Goal: Task Accomplishment & Management: Complete application form

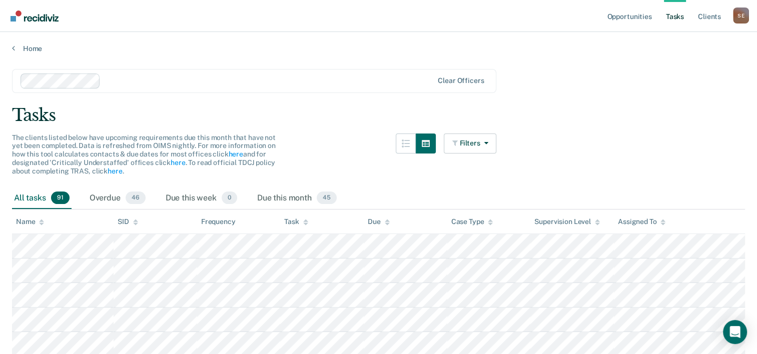
click at [54, 197] on span "91" at bounding box center [60, 198] width 19 height 13
click at [29, 48] on link "Home" at bounding box center [378, 48] width 733 height 9
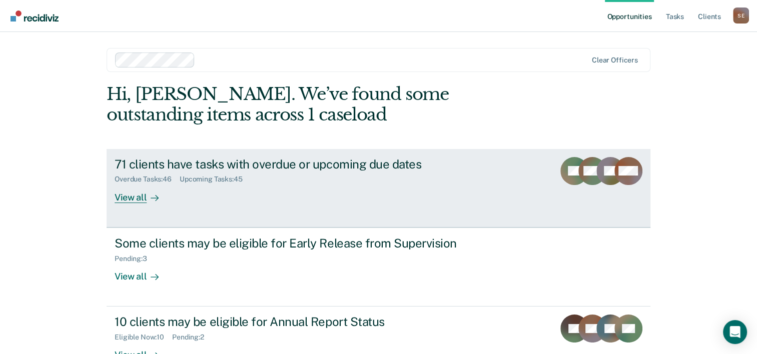
scroll to position [50, 0]
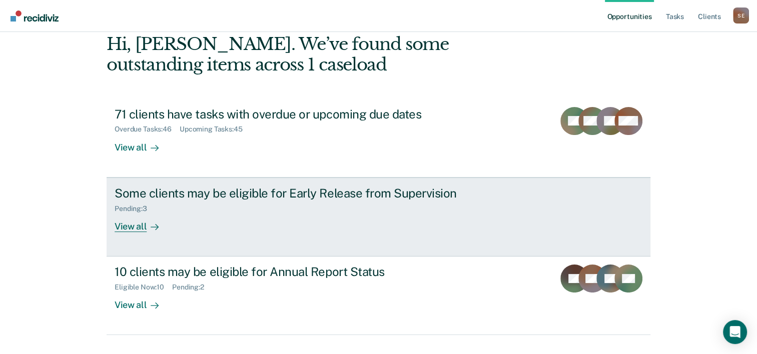
click at [139, 227] on div "View all" at bounding box center [143, 223] width 56 height 20
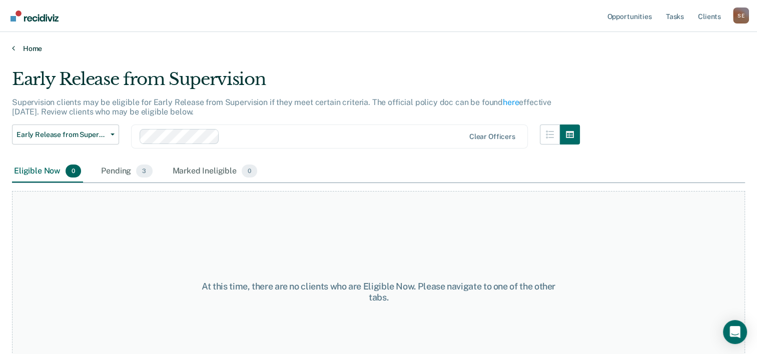
click at [37, 49] on link "Home" at bounding box center [378, 48] width 733 height 9
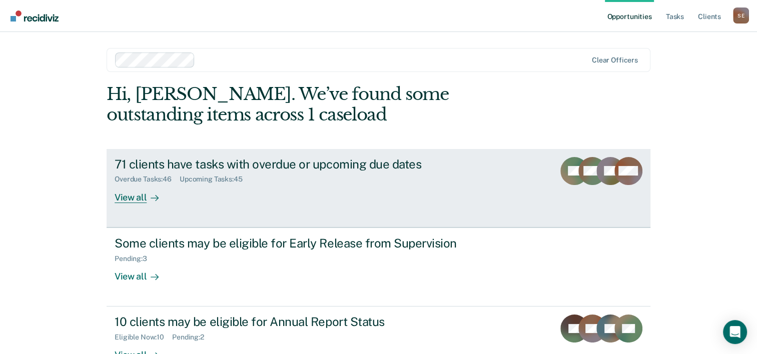
click at [132, 168] on div "71 clients have tasks with overdue or upcoming due dates" at bounding box center [290, 164] width 351 height 15
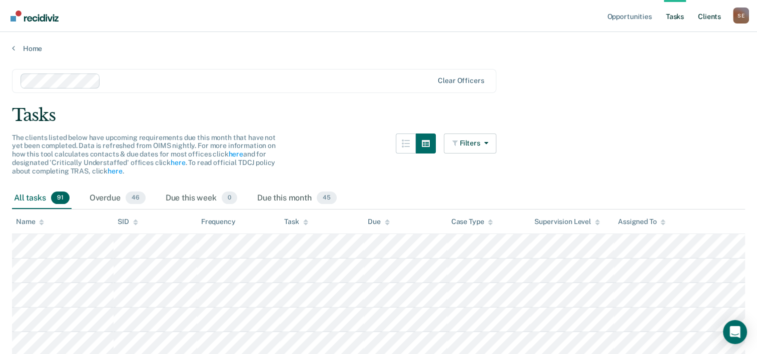
click at [705, 20] on link "Client s" at bounding box center [709, 16] width 27 height 32
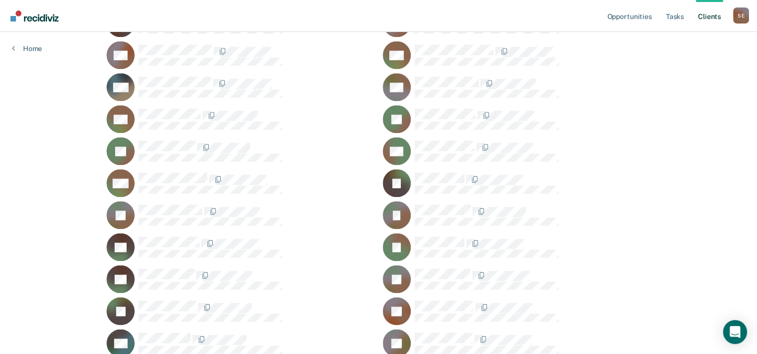
scroll to position [1600, 0]
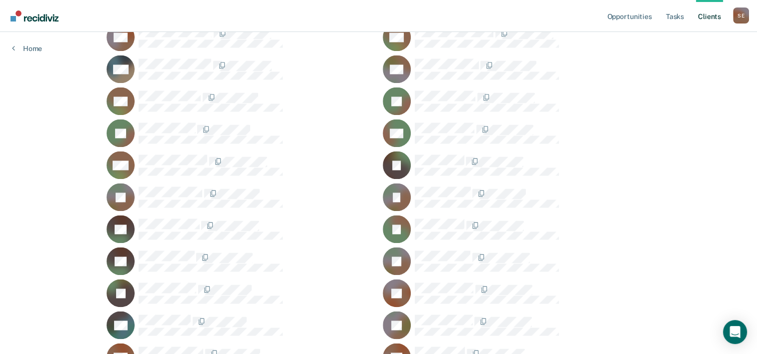
click at [112, 195] on rect at bounding box center [121, 197] width 28 height 28
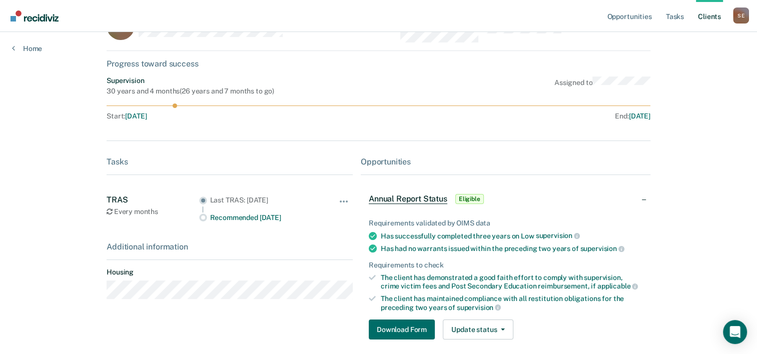
scroll to position [82, 0]
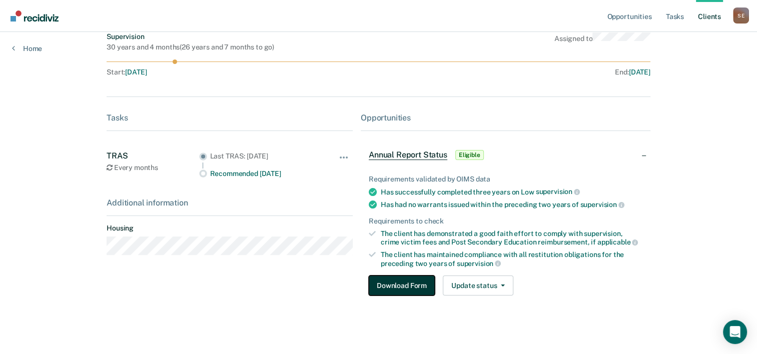
click at [393, 284] on button "Download Form" at bounding box center [402, 286] width 66 height 20
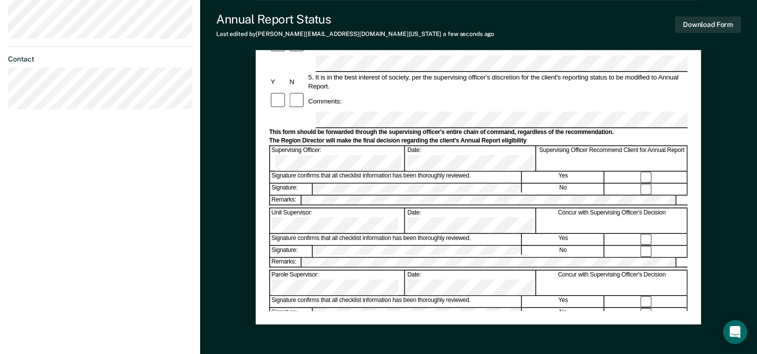
scroll to position [350, 0]
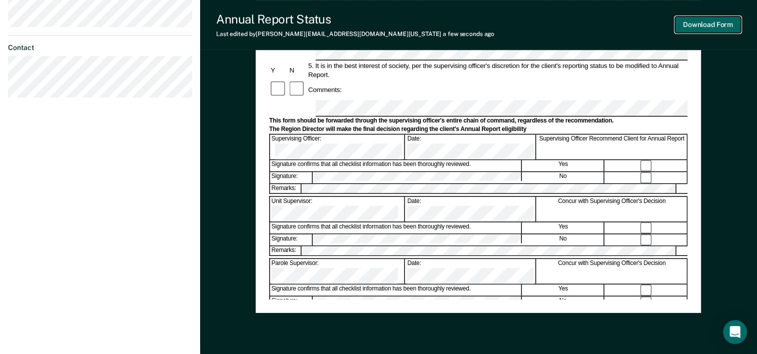
click at [700, 24] on button "Download Form" at bounding box center [708, 25] width 66 height 17
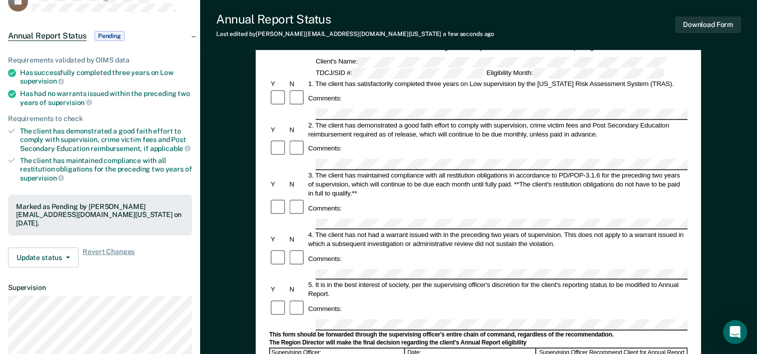
scroll to position [0, 0]
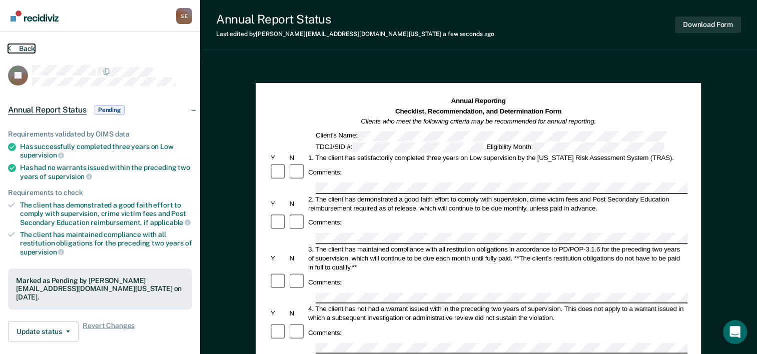
click at [28, 49] on button "Back" at bounding box center [21, 48] width 27 height 9
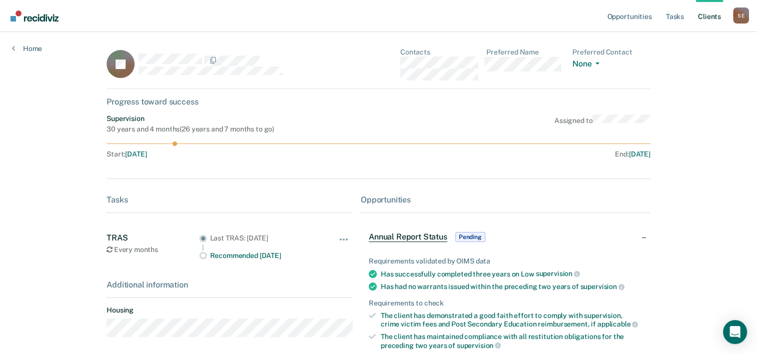
click at [703, 16] on link "Client s" at bounding box center [709, 16] width 27 height 32
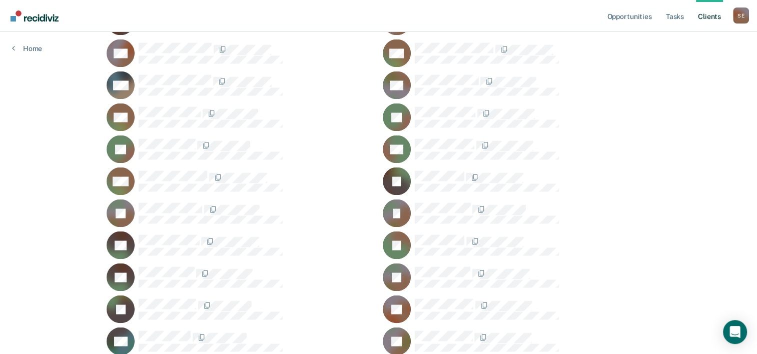
scroll to position [1600, 0]
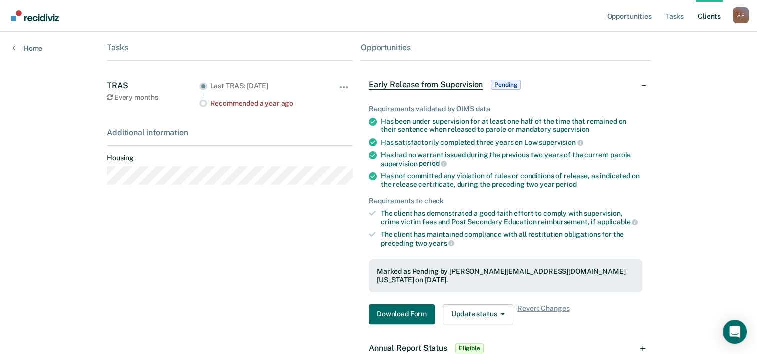
scroll to position [150, 0]
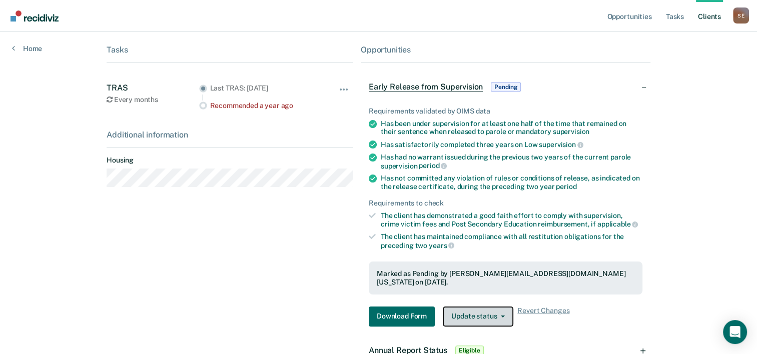
click at [480, 307] on button "Update status" at bounding box center [478, 317] width 71 height 20
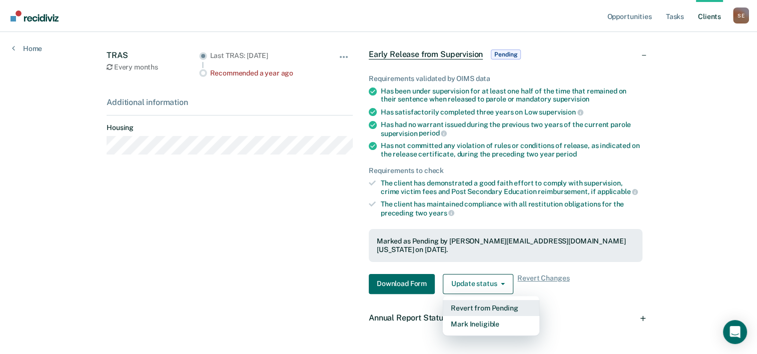
scroll to position [200, 0]
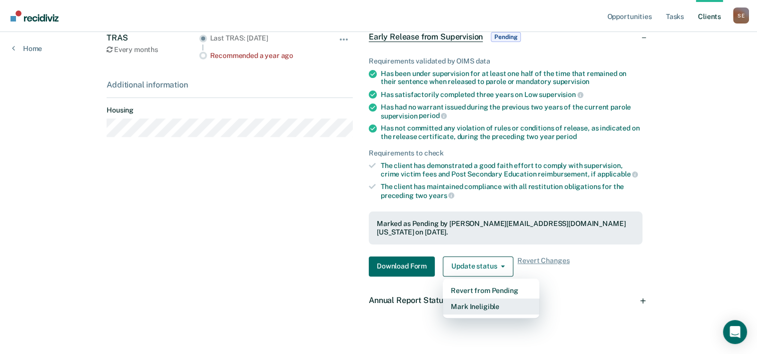
click at [491, 302] on button "Mark Ineligible" at bounding box center [491, 307] width 97 height 16
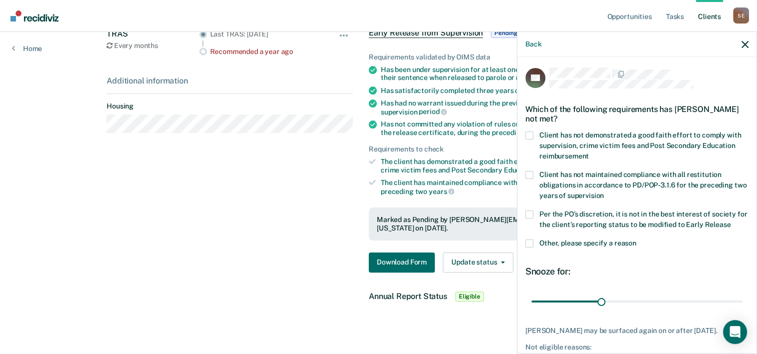
scroll to position [0, 0]
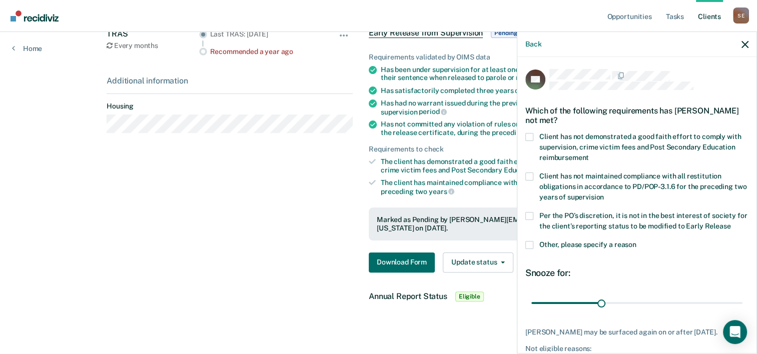
click at [529, 136] on span at bounding box center [529, 137] width 8 height 8
click at [589, 154] on input "Client has not demonstrated a good faith effort to comply with supervision, cri…" at bounding box center [589, 154] width 0 height 0
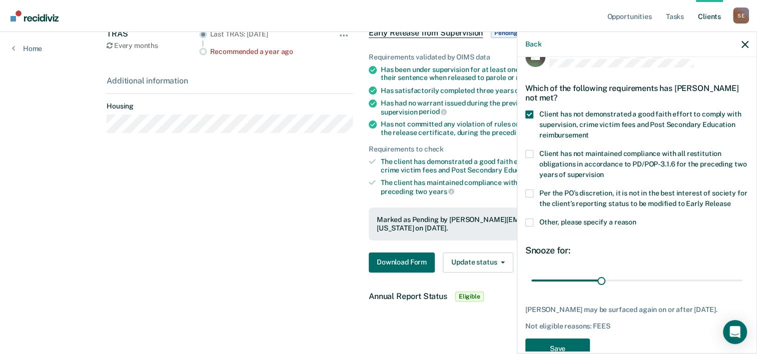
scroll to position [55, 0]
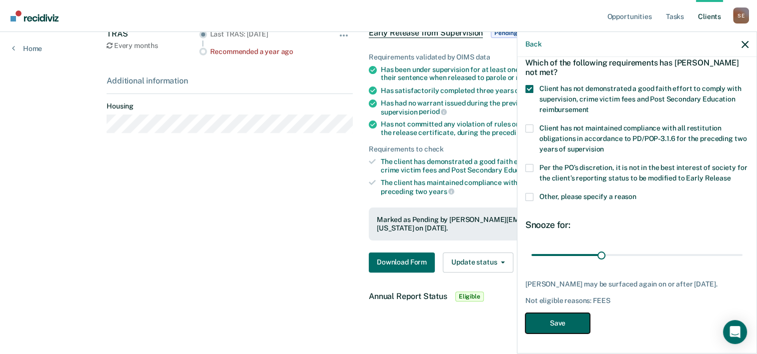
click at [556, 329] on button "Save" at bounding box center [557, 323] width 65 height 21
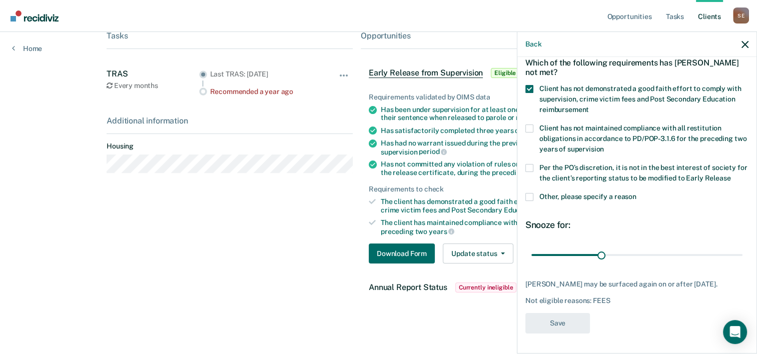
scroll to position [204, 0]
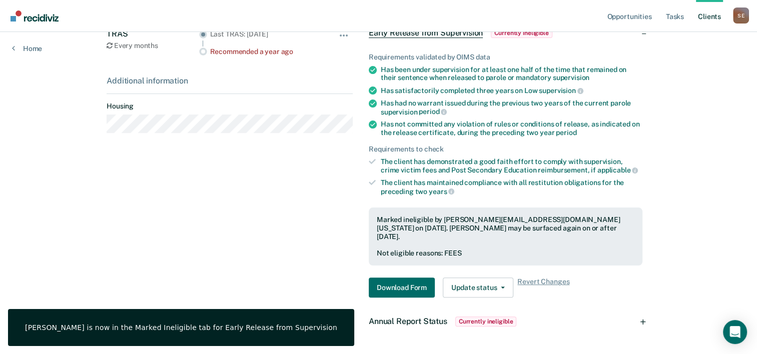
click at [415, 317] on span "Annual Report Status" at bounding box center [408, 322] width 79 height 10
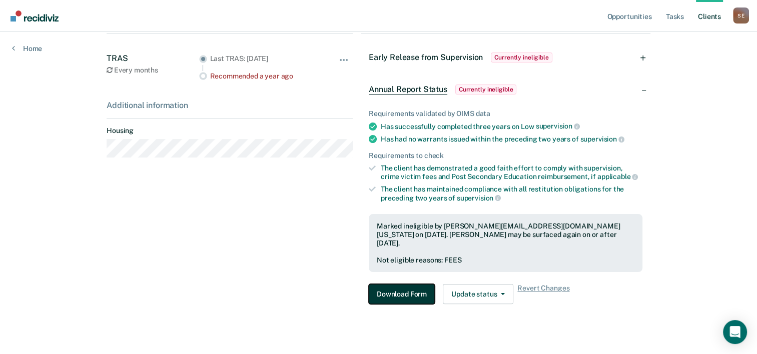
click at [398, 286] on button "Download Form" at bounding box center [402, 294] width 66 height 20
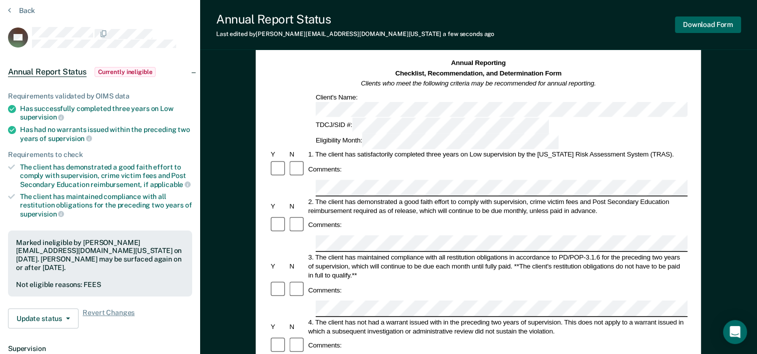
scroll to position [37, 0]
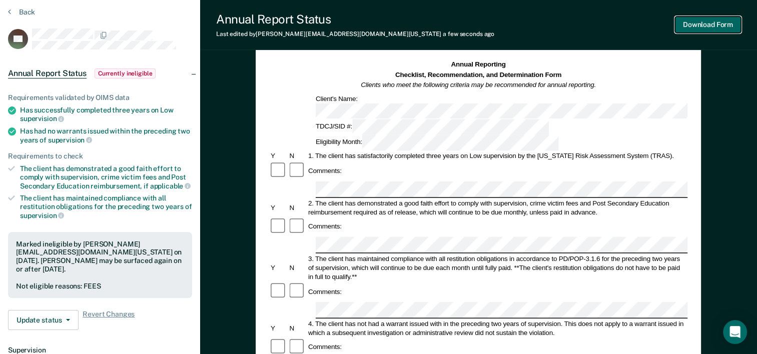
click at [709, 23] on button "Download Form" at bounding box center [708, 25] width 66 height 17
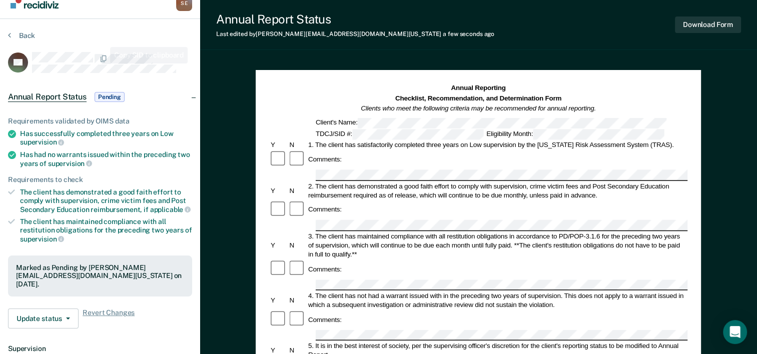
scroll to position [0, 0]
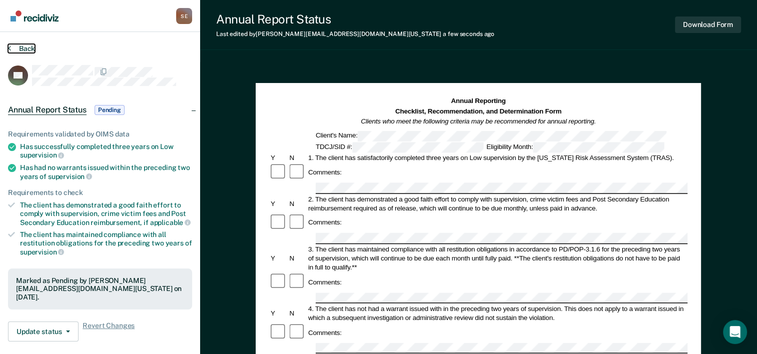
click at [16, 48] on button "Back" at bounding box center [21, 48] width 27 height 9
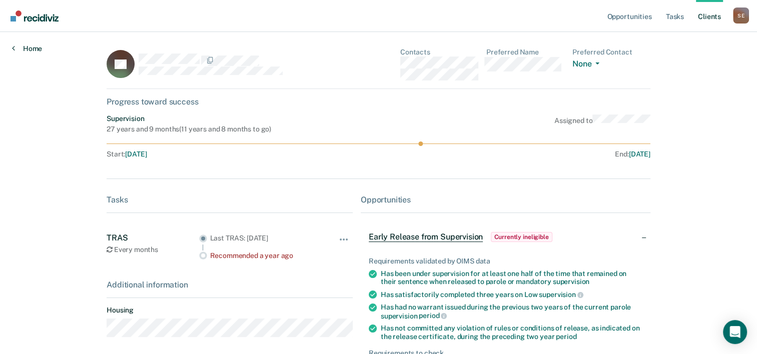
click at [35, 46] on link "Home" at bounding box center [27, 48] width 30 height 9
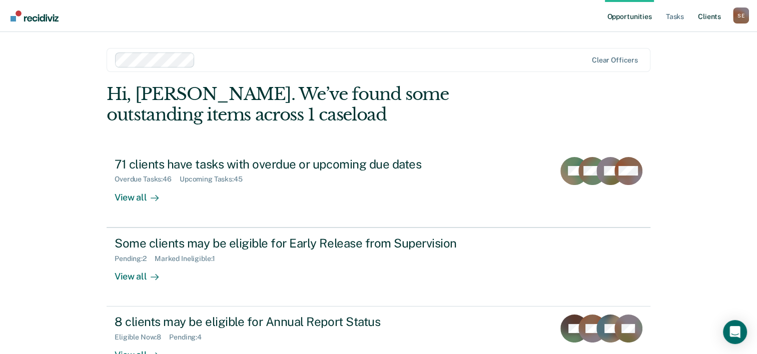
click at [710, 15] on link "Client s" at bounding box center [709, 16] width 27 height 32
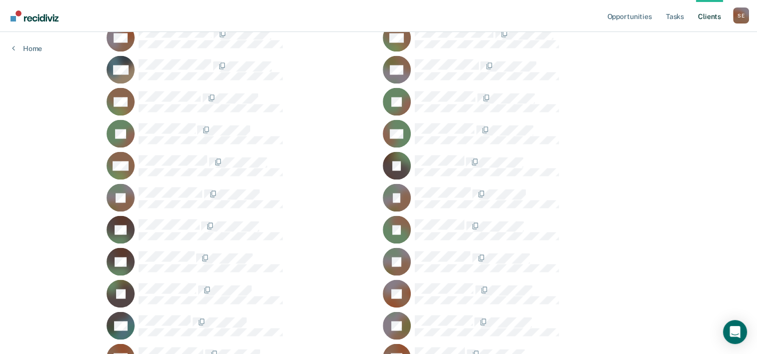
scroll to position [1600, 0]
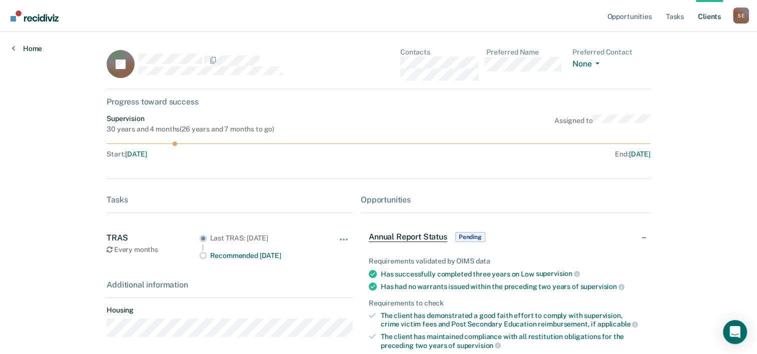
click at [29, 50] on link "Home" at bounding box center [27, 48] width 30 height 9
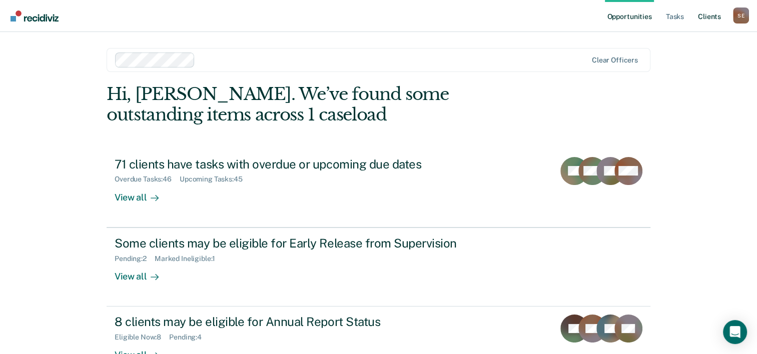
click at [708, 18] on link "Client s" at bounding box center [709, 16] width 27 height 32
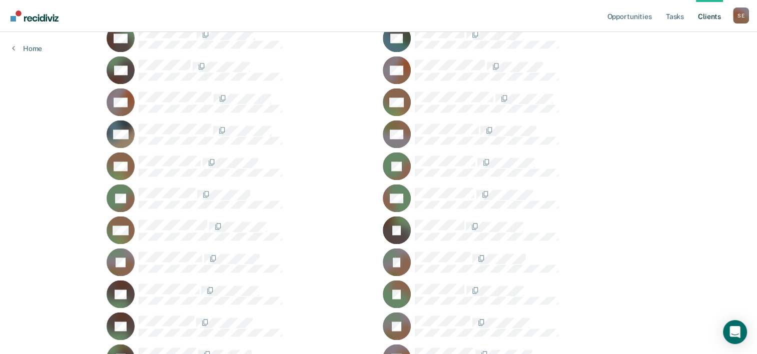
scroll to position [1600, 0]
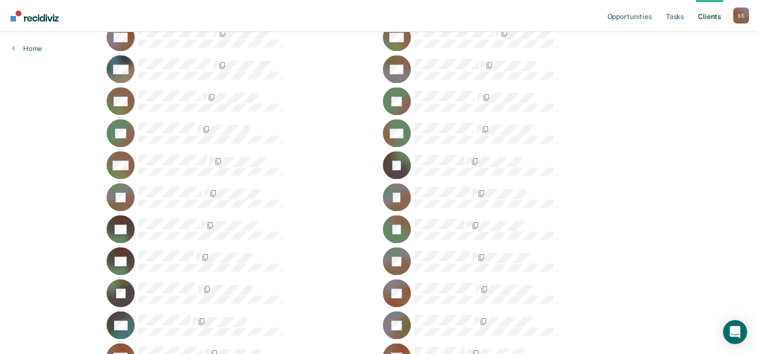
click at [128, 262] on rect at bounding box center [121, 261] width 28 height 28
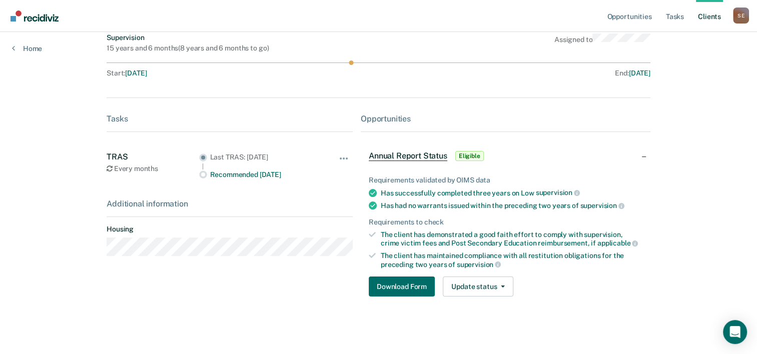
scroll to position [82, 0]
click at [407, 284] on button "Download Form" at bounding box center [402, 286] width 66 height 20
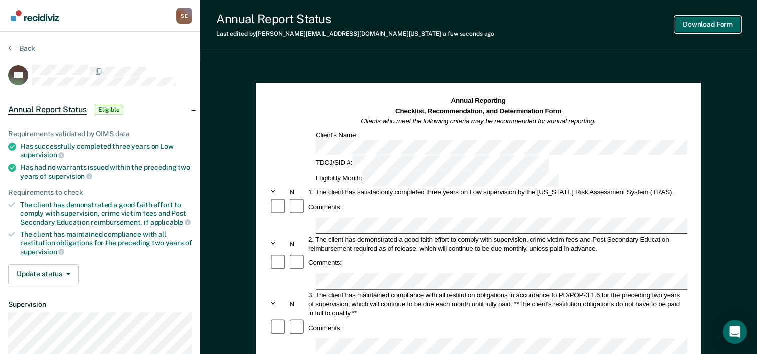
click at [697, 24] on button "Download Form" at bounding box center [708, 25] width 66 height 17
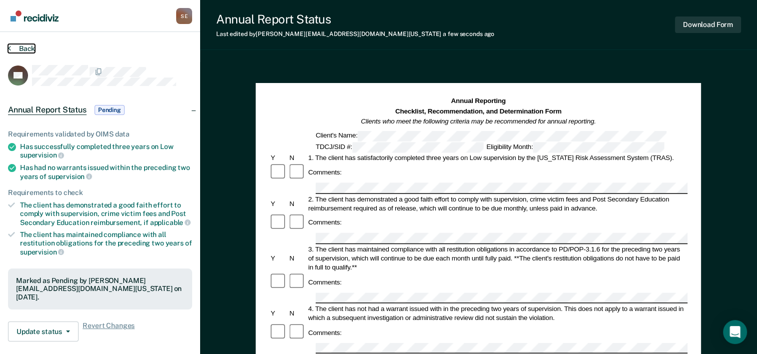
click at [29, 50] on button "Back" at bounding box center [21, 48] width 27 height 9
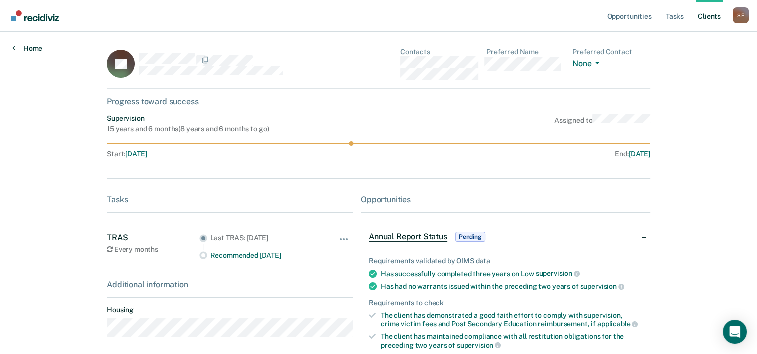
click at [30, 46] on link "Home" at bounding box center [27, 48] width 30 height 9
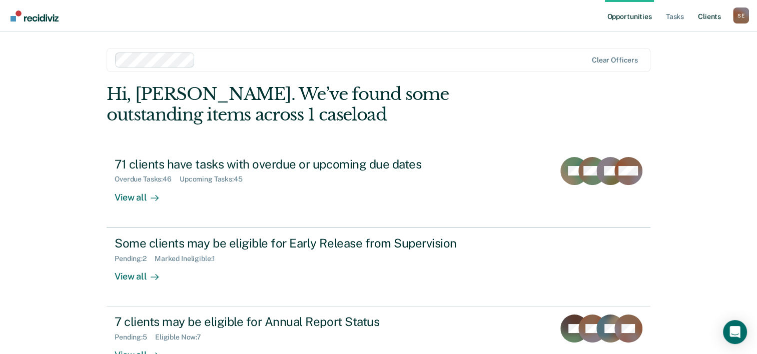
click at [708, 18] on link "Client s" at bounding box center [709, 16] width 27 height 32
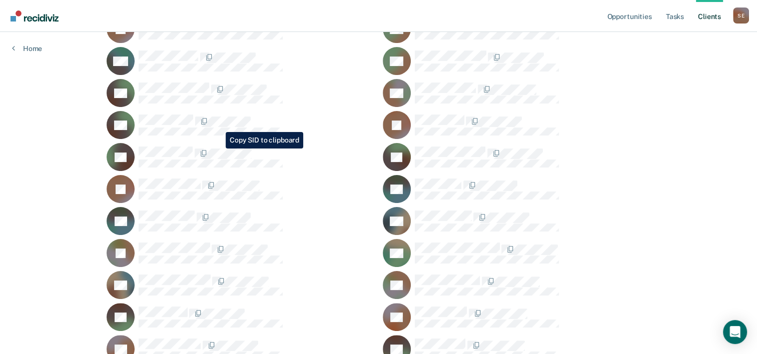
scroll to position [250, 0]
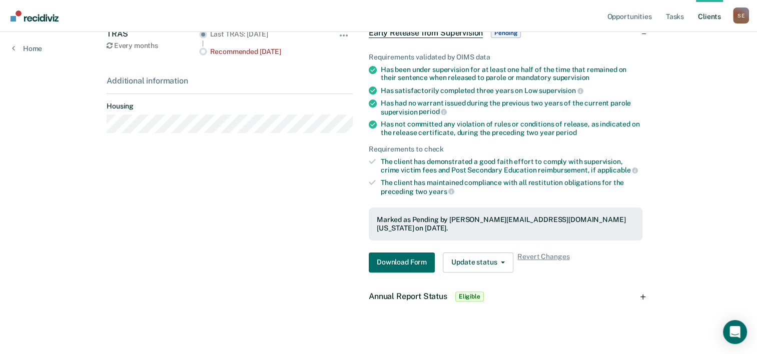
scroll to position [204, 0]
click at [467, 292] on span "Eligible" at bounding box center [469, 297] width 29 height 10
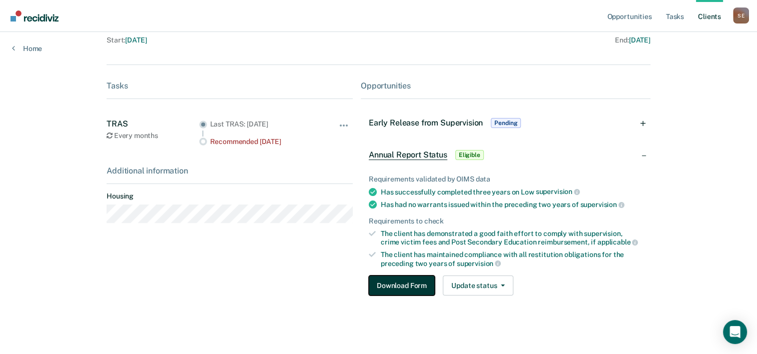
click at [402, 289] on button "Download Form" at bounding box center [402, 286] width 66 height 20
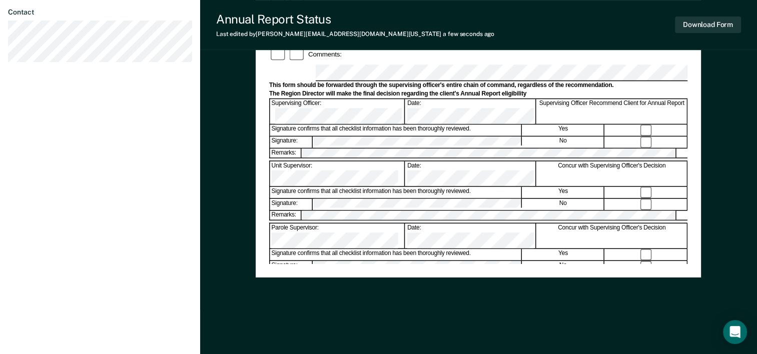
scroll to position [387, 0]
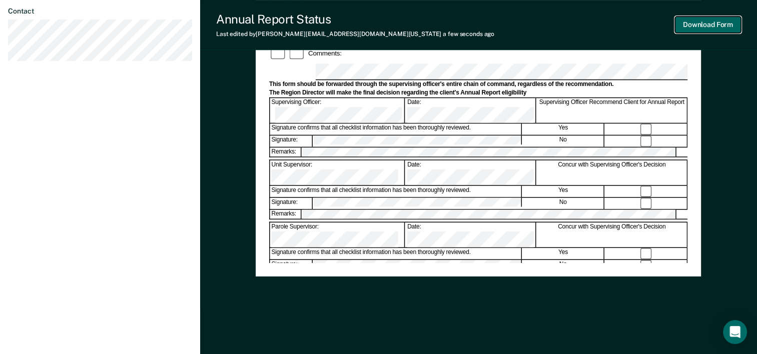
click at [718, 23] on button "Download Form" at bounding box center [708, 25] width 66 height 17
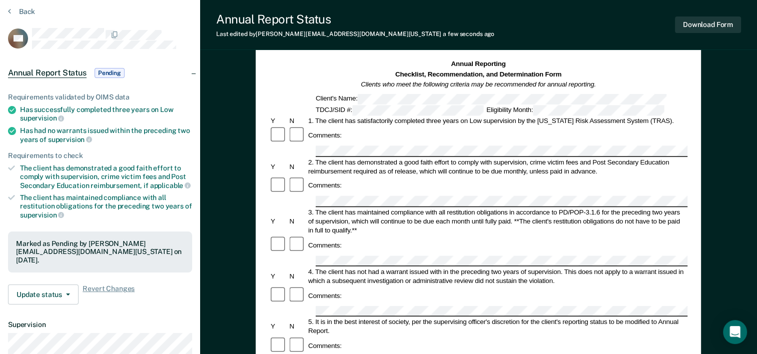
scroll to position [37, 0]
click at [20, 12] on button "Back" at bounding box center [21, 12] width 27 height 9
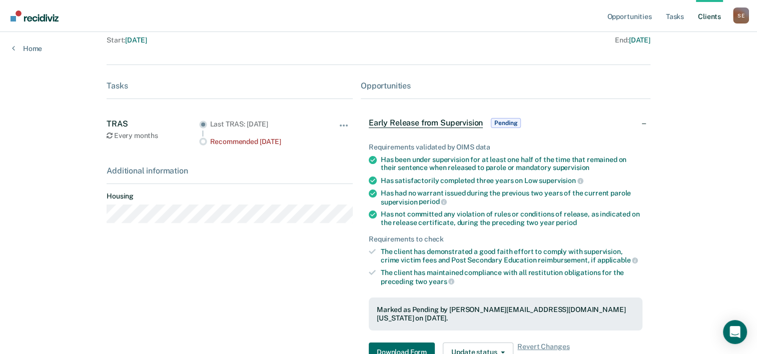
click at [700, 16] on link "Client s" at bounding box center [709, 16] width 27 height 32
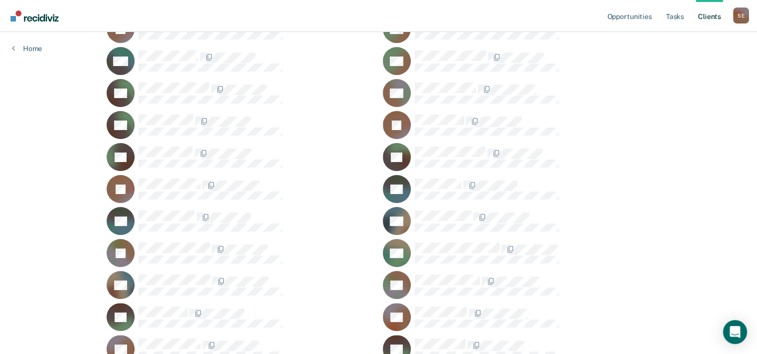
scroll to position [300, 0]
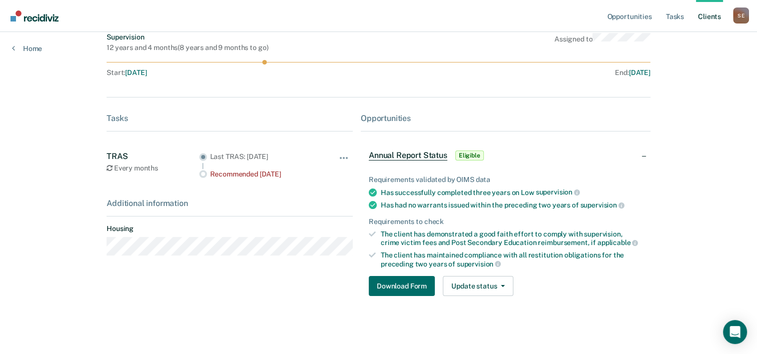
scroll to position [82, 0]
click at [395, 286] on button "Download Form" at bounding box center [402, 286] width 66 height 20
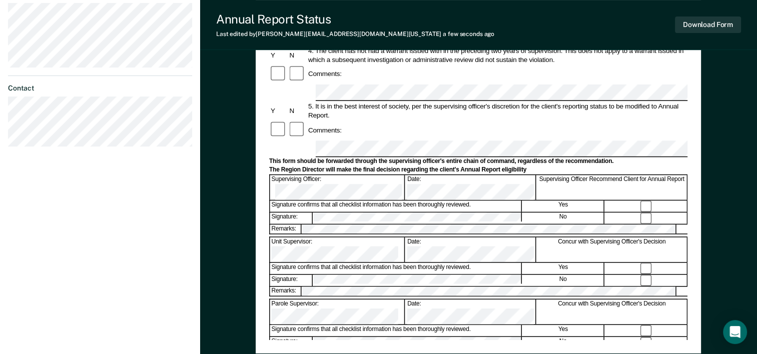
scroll to position [350, 0]
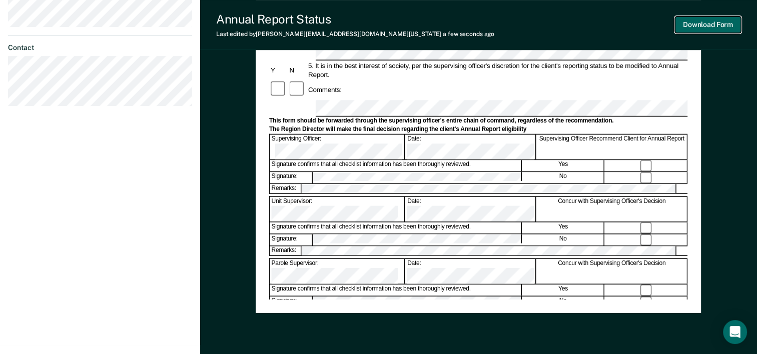
click at [701, 30] on button "Download Form" at bounding box center [708, 25] width 66 height 17
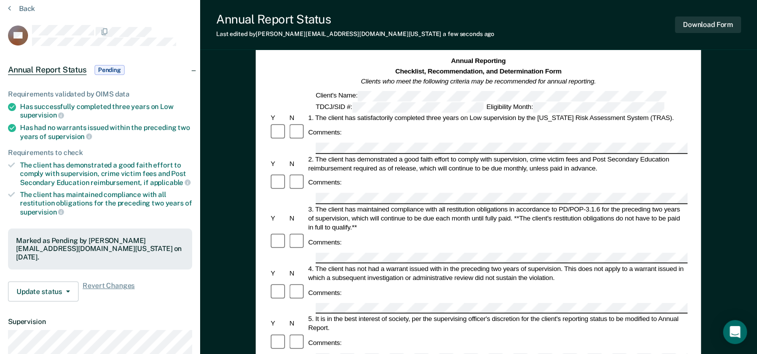
scroll to position [0, 0]
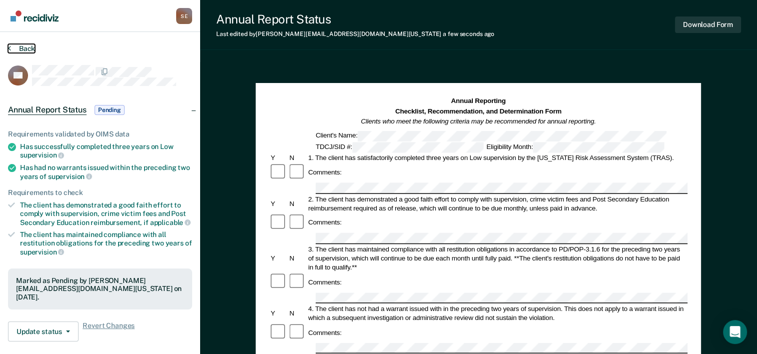
click at [27, 45] on button "Back" at bounding box center [21, 48] width 27 height 9
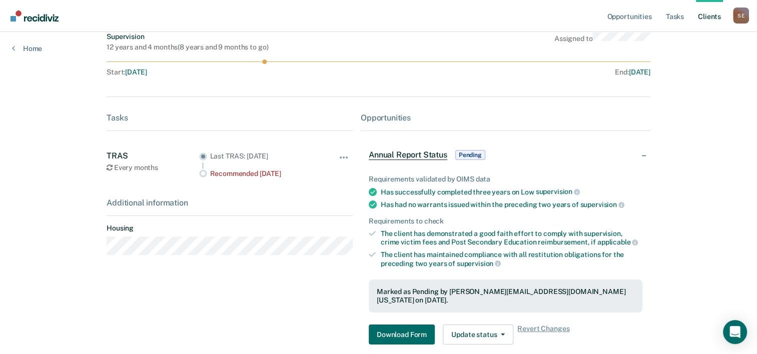
click at [709, 18] on link "Client s" at bounding box center [709, 16] width 27 height 32
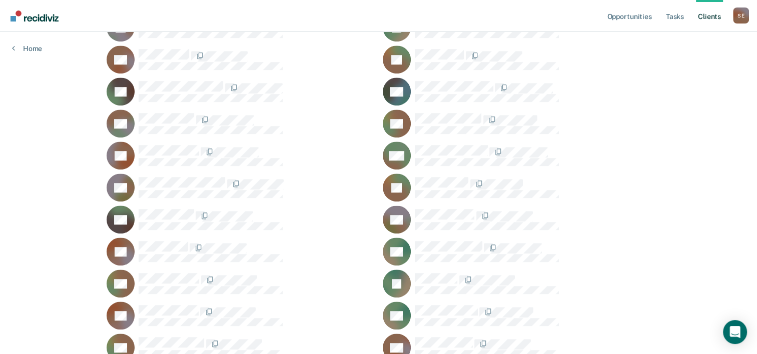
scroll to position [650, 0]
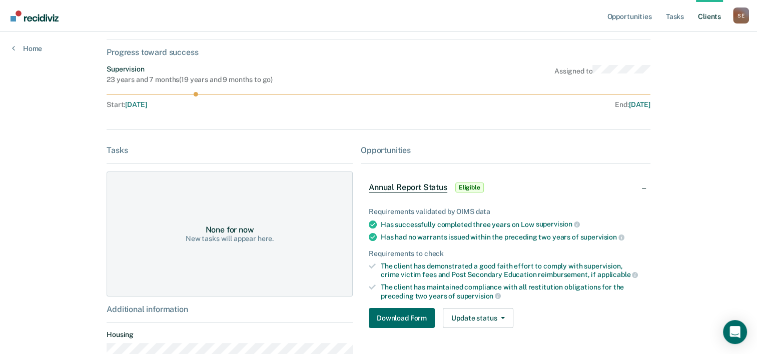
scroll to position [117, 0]
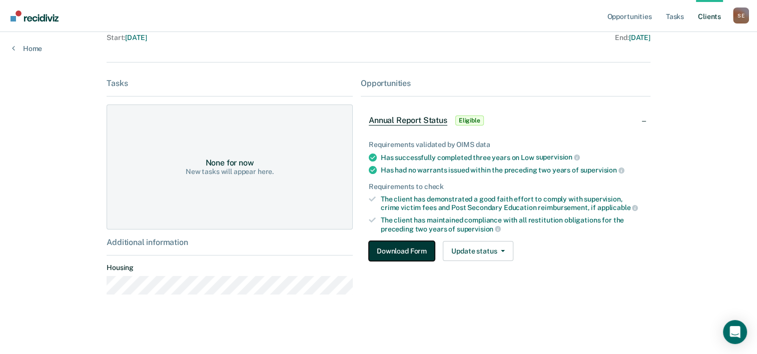
click at [407, 248] on button "Download Form" at bounding box center [402, 251] width 66 height 20
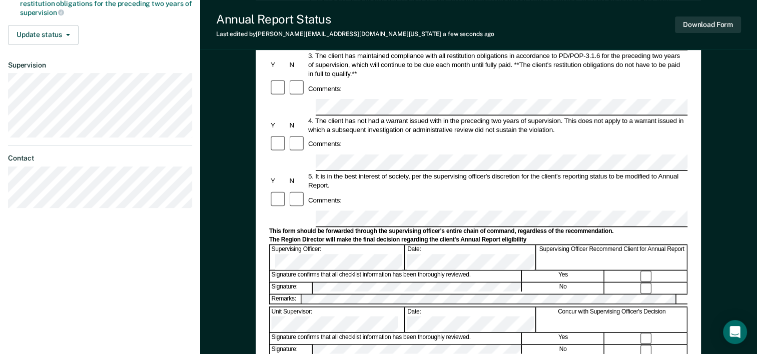
scroll to position [300, 0]
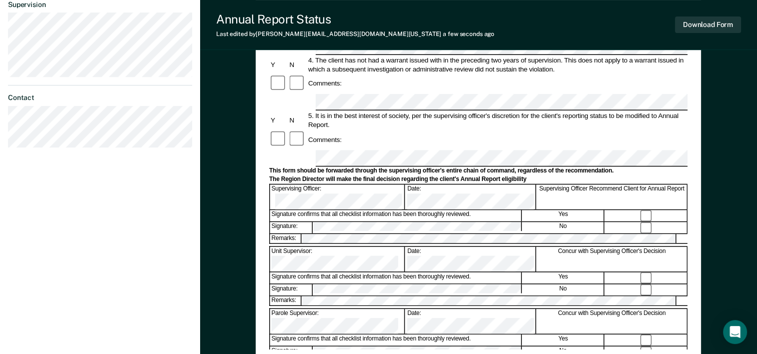
click at [467, 210] on div "Signature confirms that all checklist information has been thoroughly reviewed.…" at bounding box center [478, 216] width 418 height 12
click at [723, 25] on button "Download Form" at bounding box center [708, 25] width 66 height 17
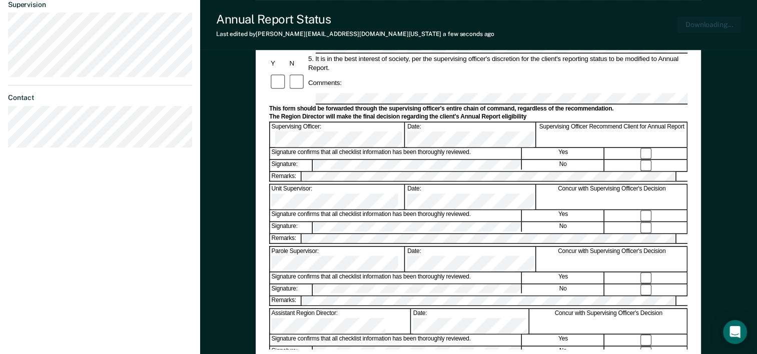
scroll to position [357, 0]
